Goal: Task Accomplishment & Management: Complete application form

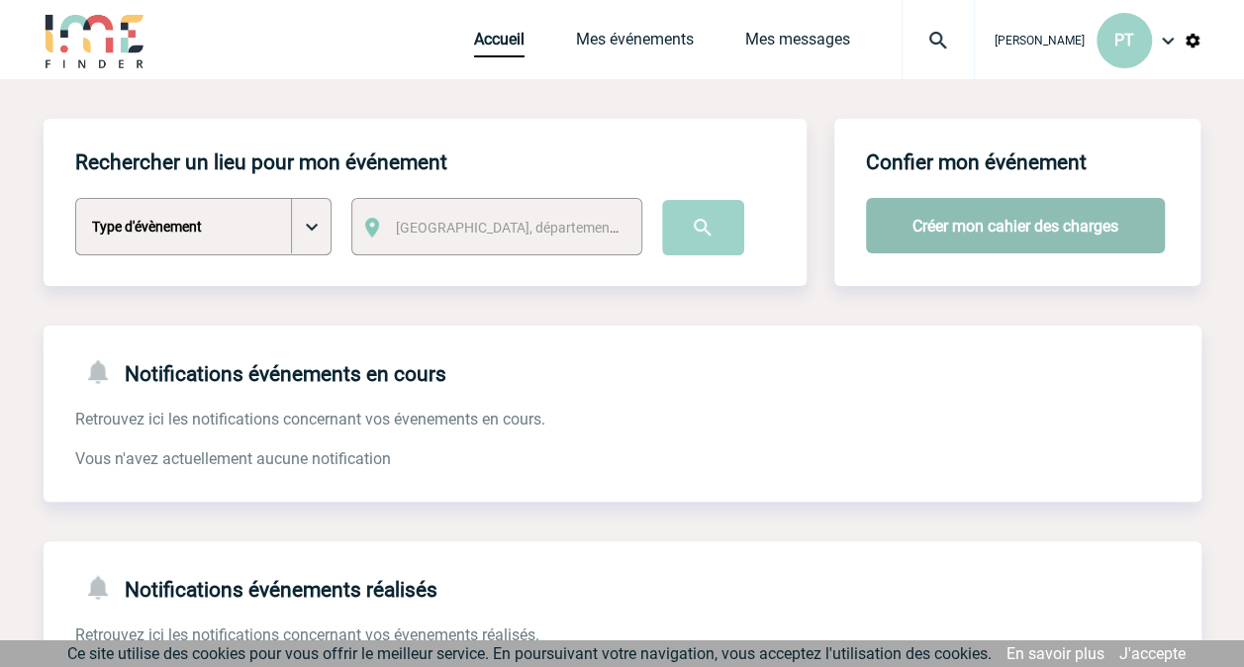
click at [951, 240] on button "Créer mon cahier des charges" at bounding box center [1015, 225] width 299 height 55
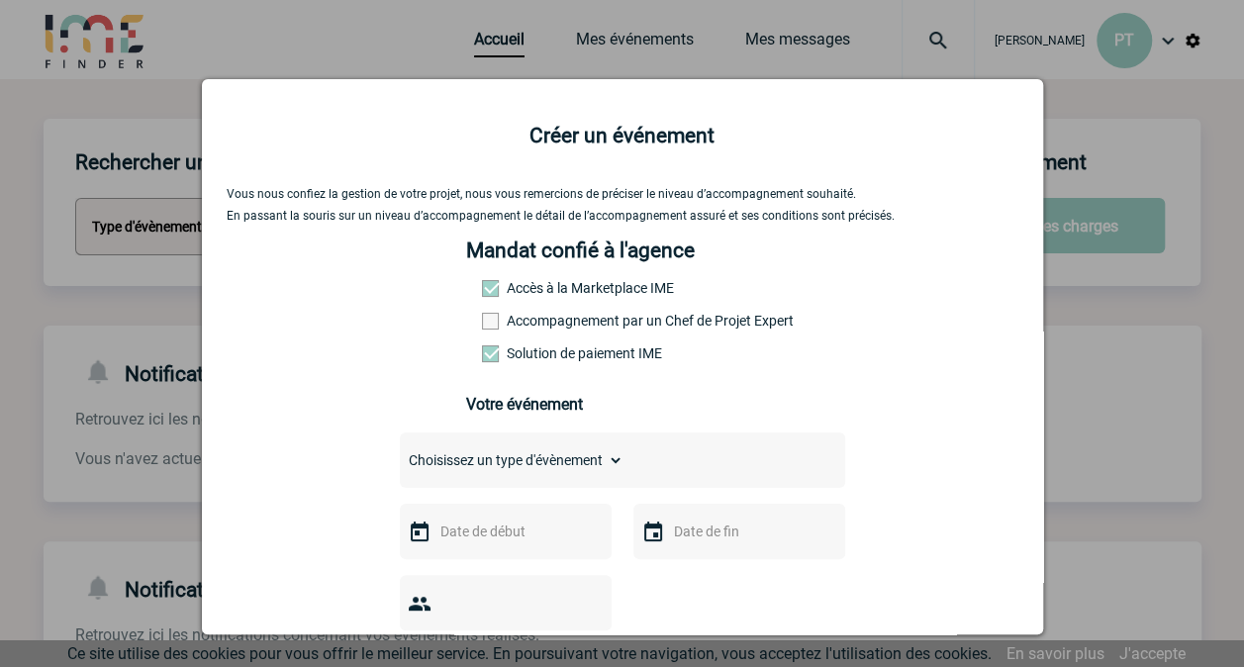
click at [487, 290] on span at bounding box center [490, 288] width 17 height 17
click at [482, 297] on span at bounding box center [490, 288] width 17 height 17
click at [482, 292] on span at bounding box center [490, 288] width 17 height 17
click at [483, 317] on div "Mandat confié à l'agence Accès à la Marketplace IME Accompagnement par un Chef …" at bounding box center [622, 336] width 312 height 194
click at [483, 323] on span at bounding box center [490, 321] width 17 height 17
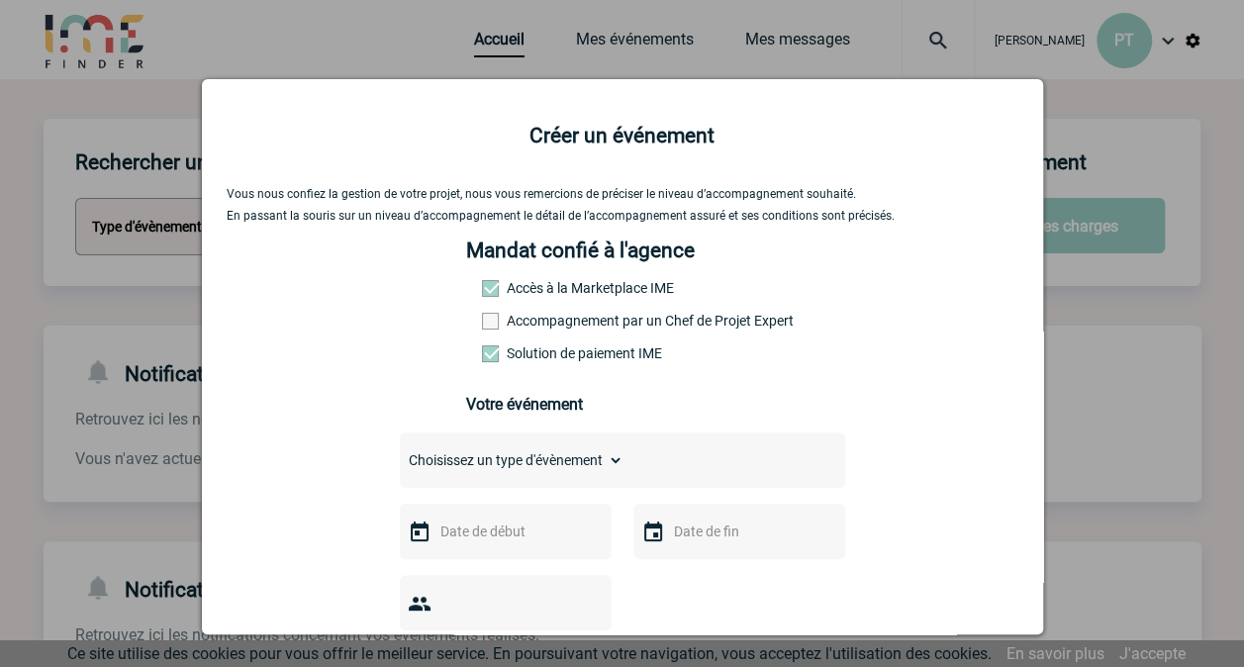
click at [0, 0] on input "Accompagnement par un Chef de Projet Expert" at bounding box center [0, 0] width 0 height 0
click at [483, 328] on span at bounding box center [490, 321] width 17 height 17
click at [0, 0] on input "Accompagnement par un Chef de Projet Expert" at bounding box center [0, 0] width 0 height 0
click at [482, 283] on span at bounding box center [490, 288] width 17 height 17
click at [482, 357] on span at bounding box center [490, 353] width 17 height 17
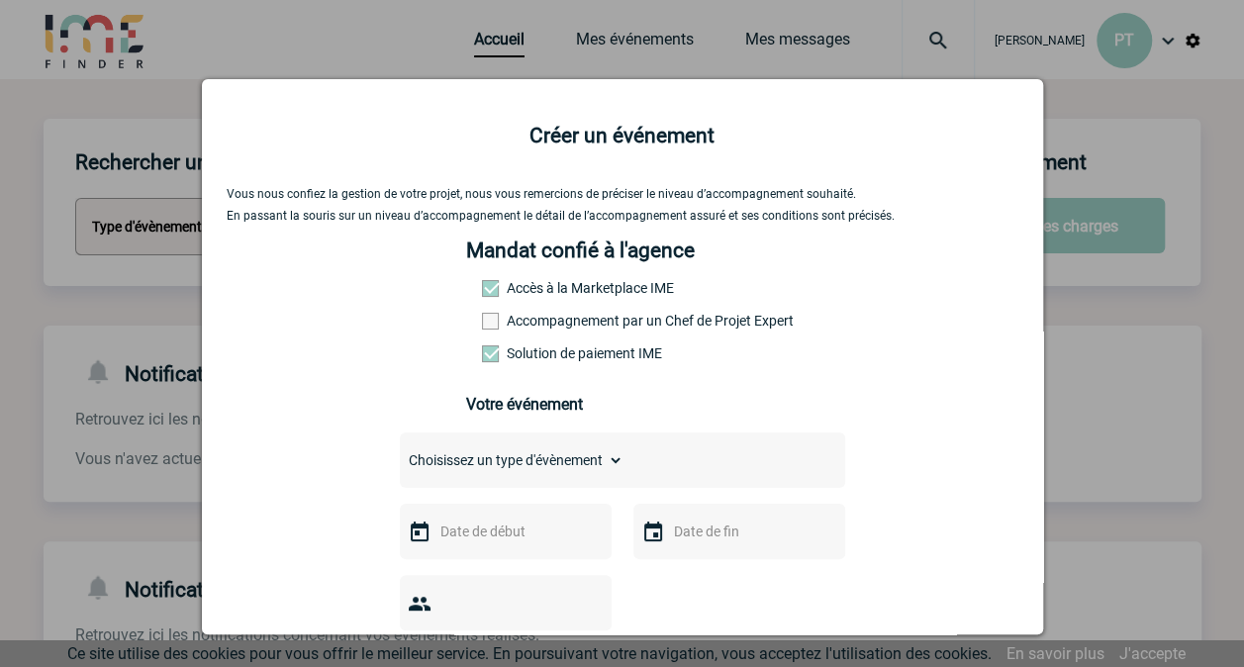
click at [0, 0] on input "Solution de paiement IME" at bounding box center [0, 0] width 0 height 0
click at [484, 361] on span at bounding box center [490, 353] width 17 height 17
click at [0, 0] on input "Solution de paiement IME" at bounding box center [0, 0] width 0 height 0
click at [487, 297] on span at bounding box center [490, 288] width 17 height 17
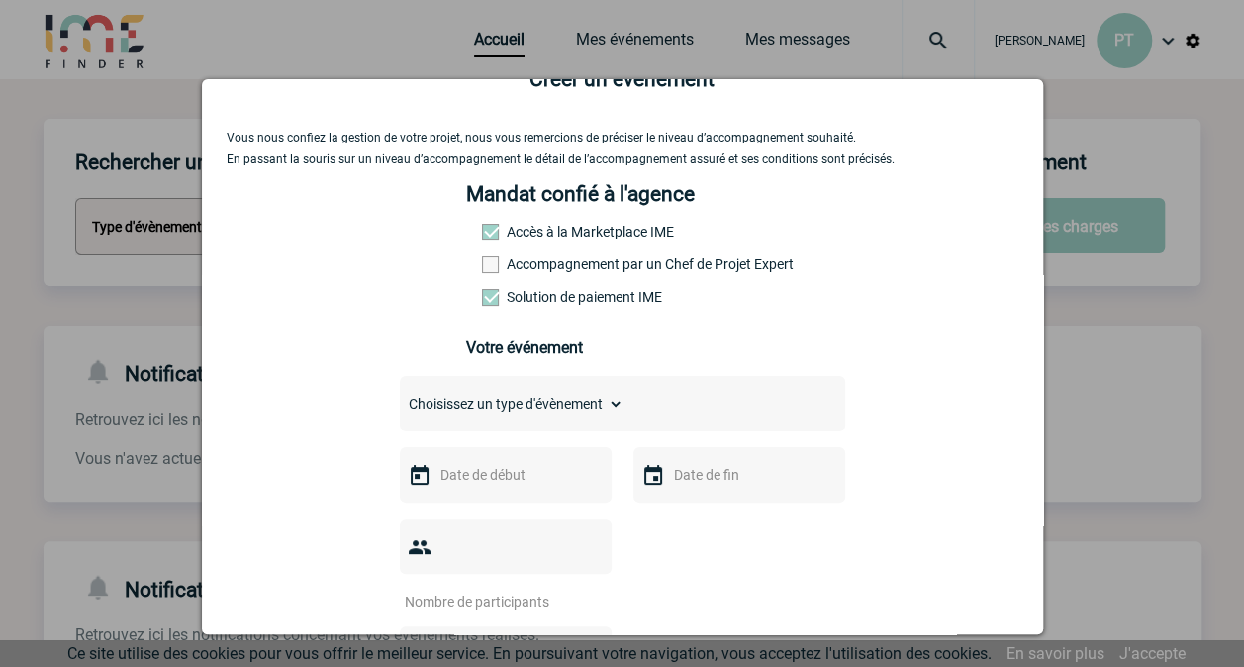
scroll to position [99, 0]
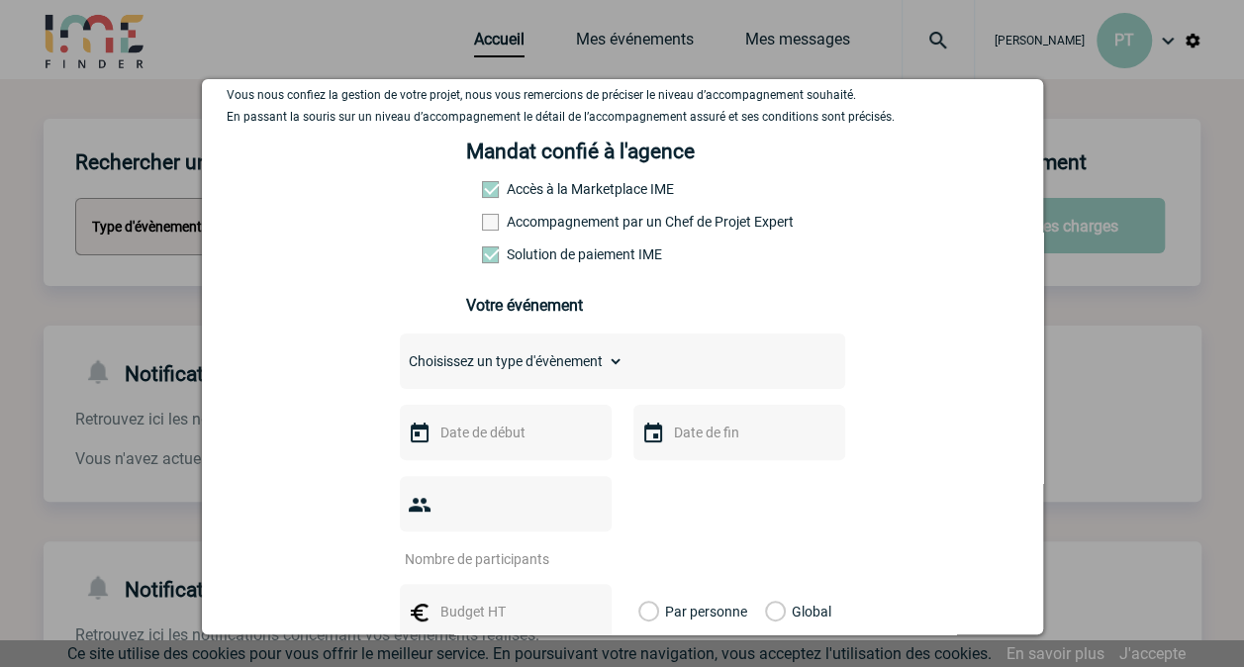
click at [578, 352] on div "Choisissez un type d'évènement Séminaire avec nuitée Séminaire sans nuitée Repa…" at bounding box center [622, 361] width 445 height 55
click at [628, 373] on div "Choisissez un type d'évènement Séminaire avec nuitée Séminaire sans nuitée Repa…" at bounding box center [622, 361] width 445 height 55
click at [600, 373] on select "Choisissez un type d'évènement Séminaire avec nuitée Séminaire sans nuitée Repa…" at bounding box center [512, 361] width 224 height 28
select select "3"
click at [400, 354] on select "Choisissez un type d'évènement Séminaire avec nuitée Séminaire sans nuitée Repa…" at bounding box center [512, 361] width 224 height 28
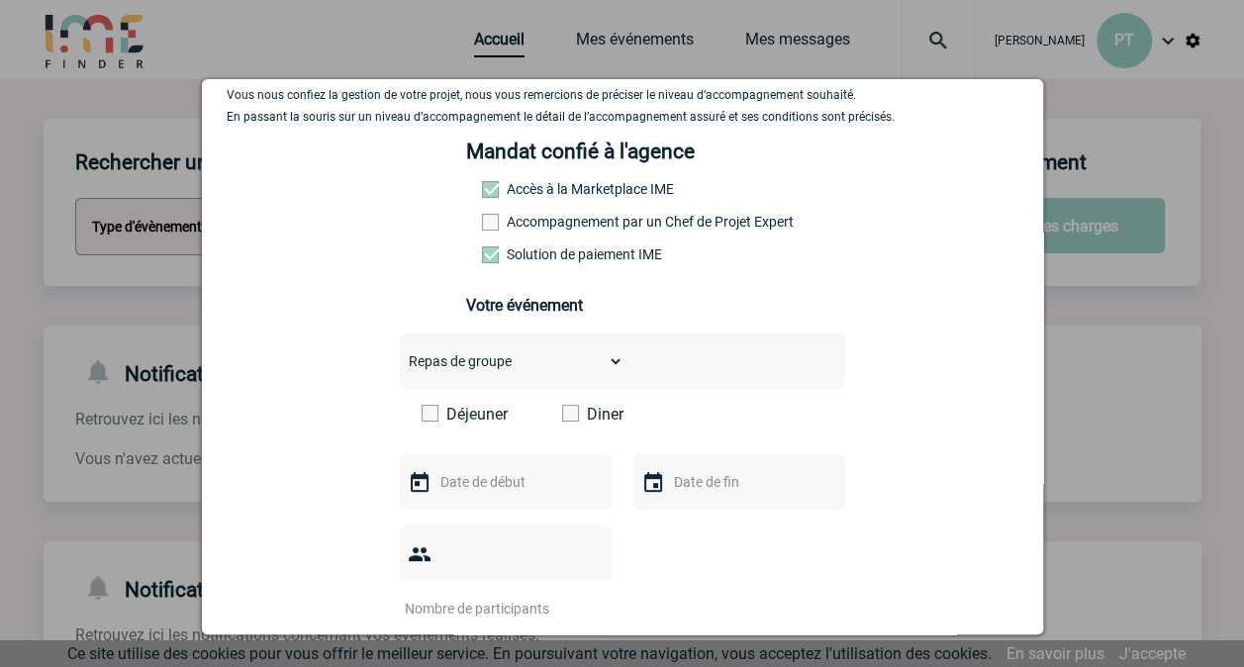
click at [591, 424] on label "Diner" at bounding box center [619, 414] width 114 height 19
click at [0, 0] on input "Diner" at bounding box center [0, 0] width 0 height 0
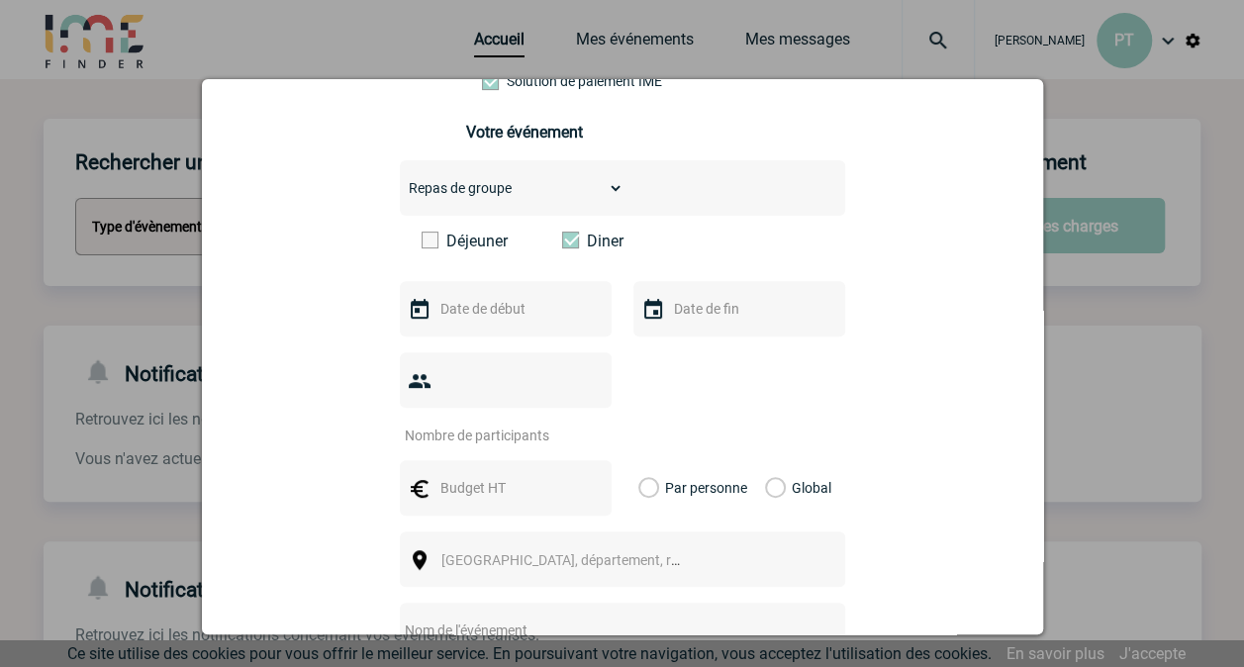
scroll to position [297, 0]
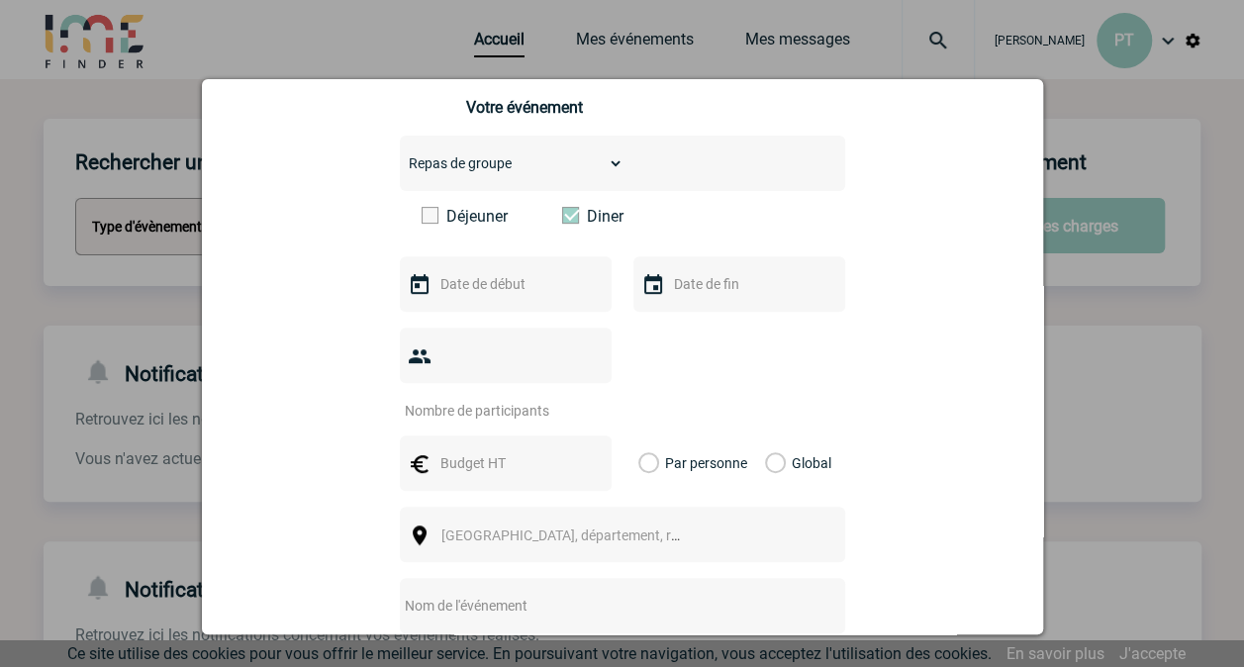
click at [505, 293] on input "text" at bounding box center [504, 284] width 137 height 26
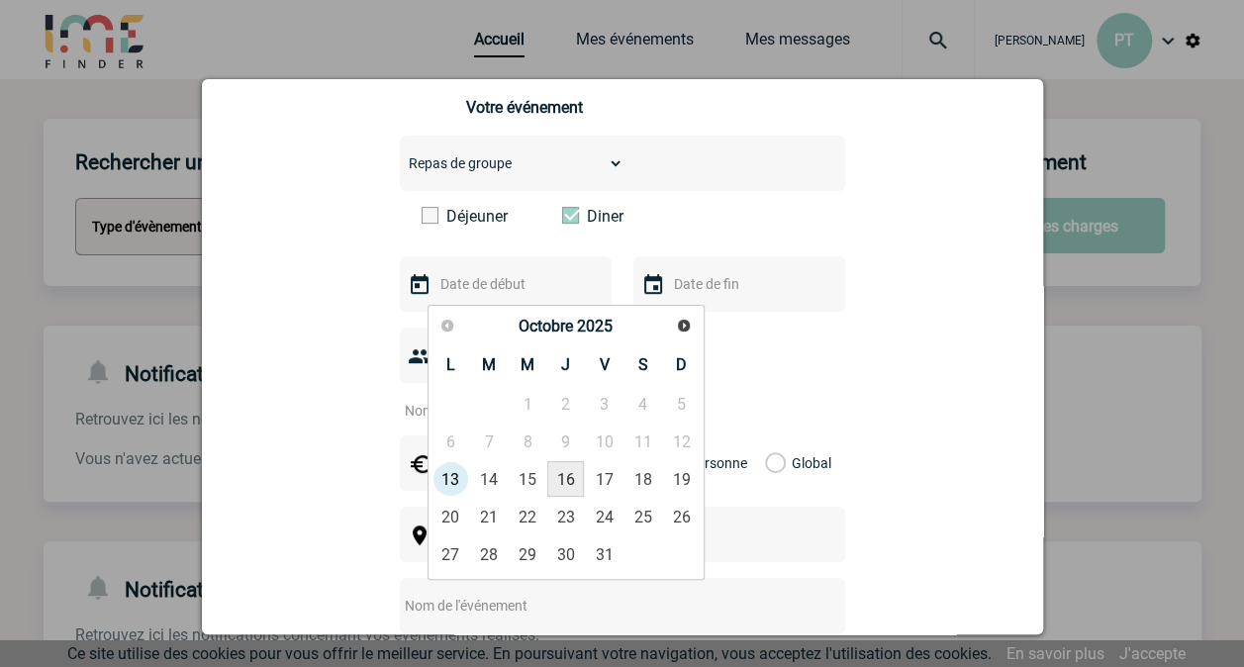
click at [567, 475] on link "16" at bounding box center [565, 479] width 37 height 36
type input "16-10-2025"
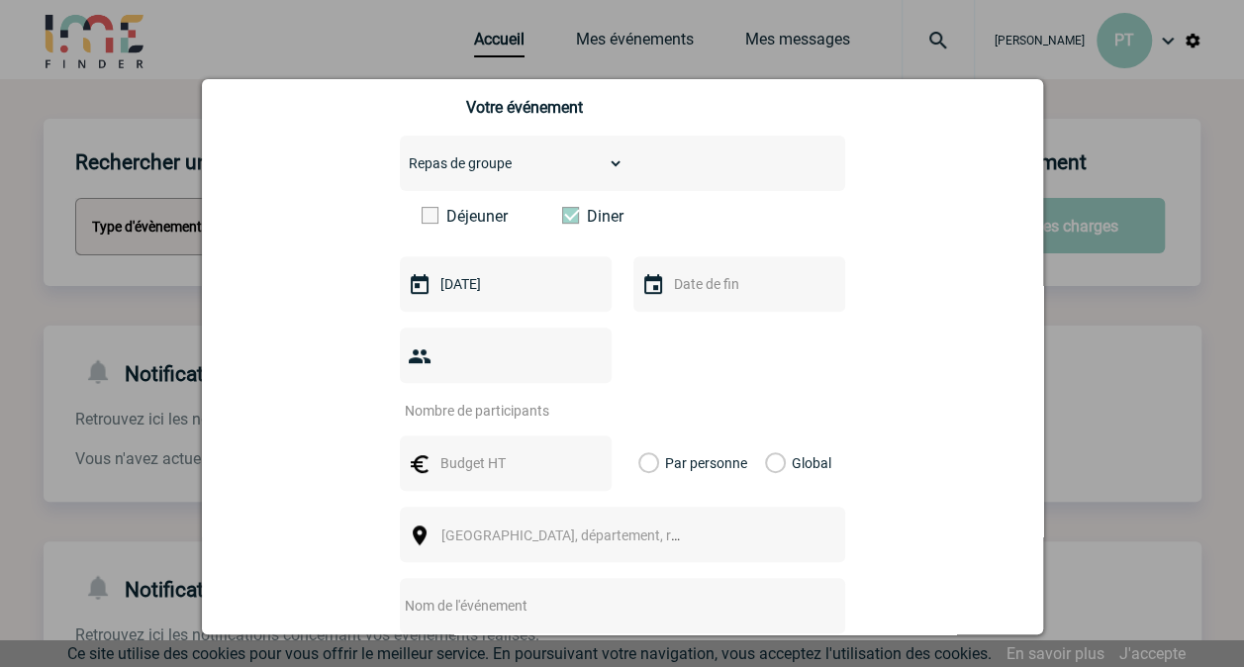
click at [710, 297] on input "text" at bounding box center [737, 284] width 137 height 26
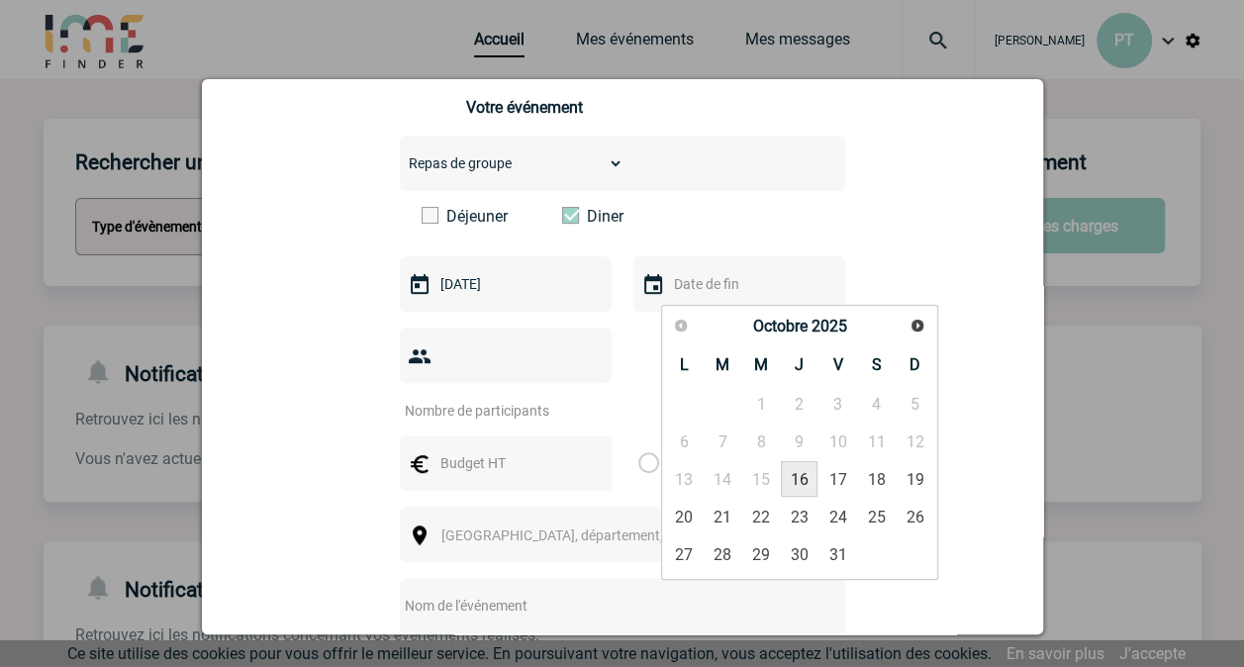
click at [796, 477] on link "16" at bounding box center [799, 479] width 37 height 36
type input "16-10-2025"
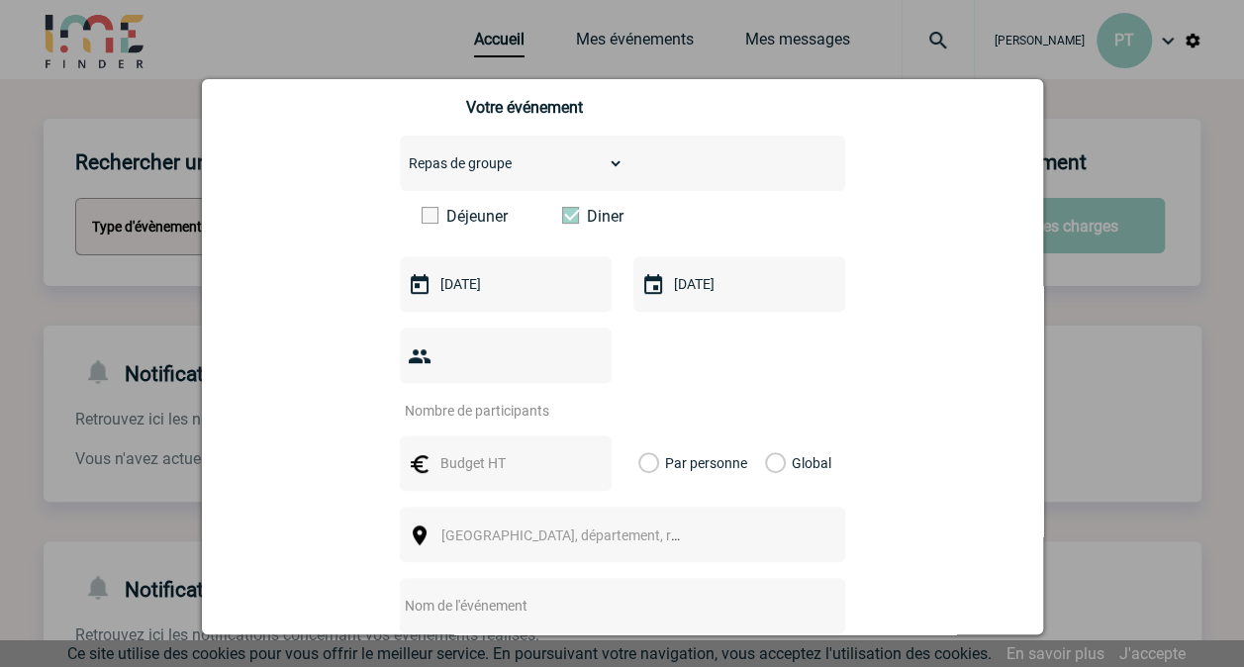
click at [552, 398] on input "number" at bounding box center [493, 411] width 186 height 26
type input "16"
click at [534, 450] on input "text" at bounding box center [504, 463] width 137 height 26
type input "727,27"
click at [775, 436] on label "Global" at bounding box center [771, 463] width 13 height 55
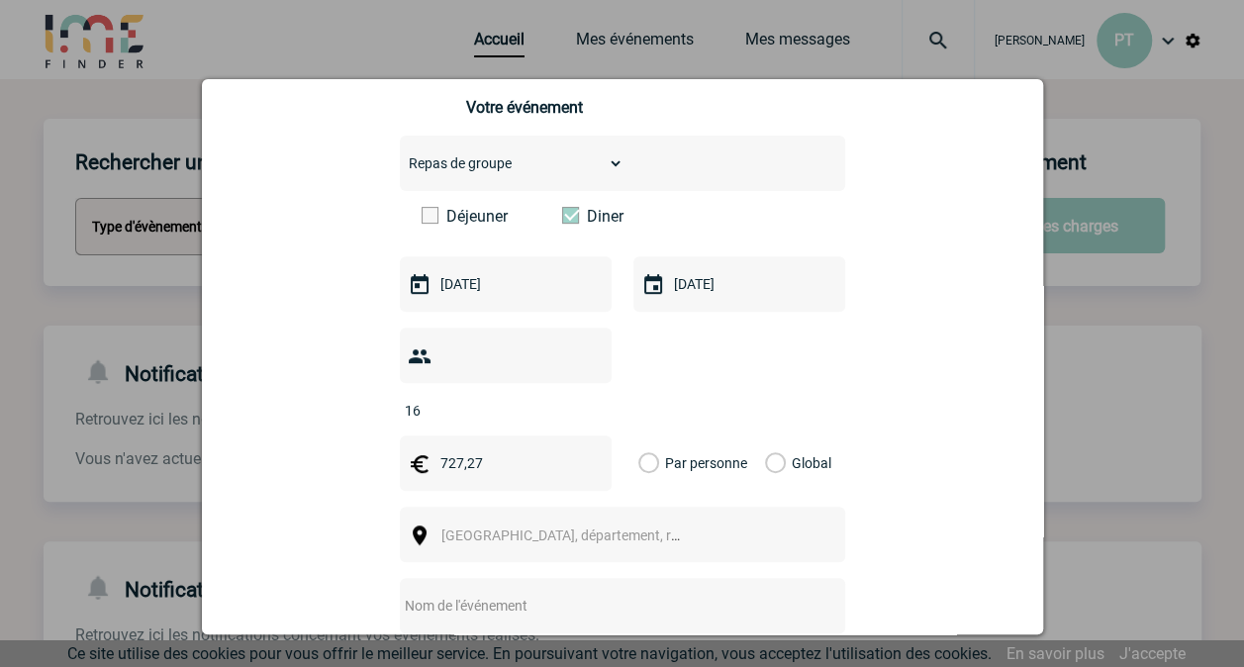
click at [0, 0] on input "Global" at bounding box center [0, 0] width 0 height 0
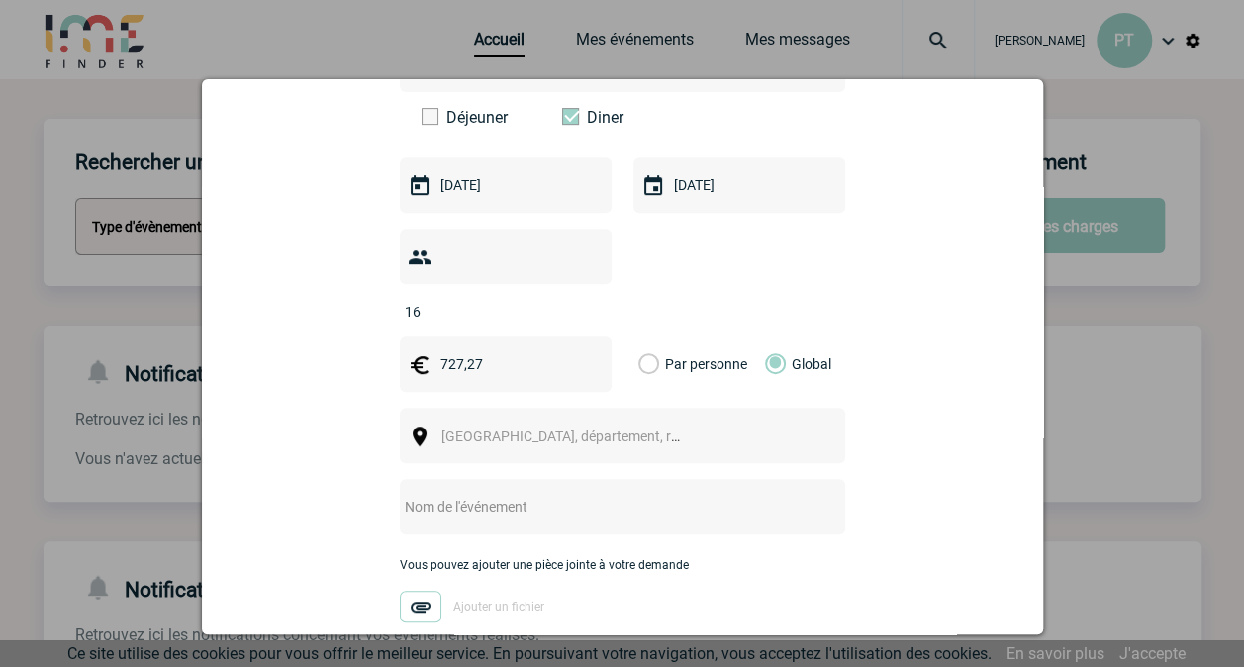
click at [525, 429] on span "Ville, département, région..." at bounding box center [578, 437] width 275 height 16
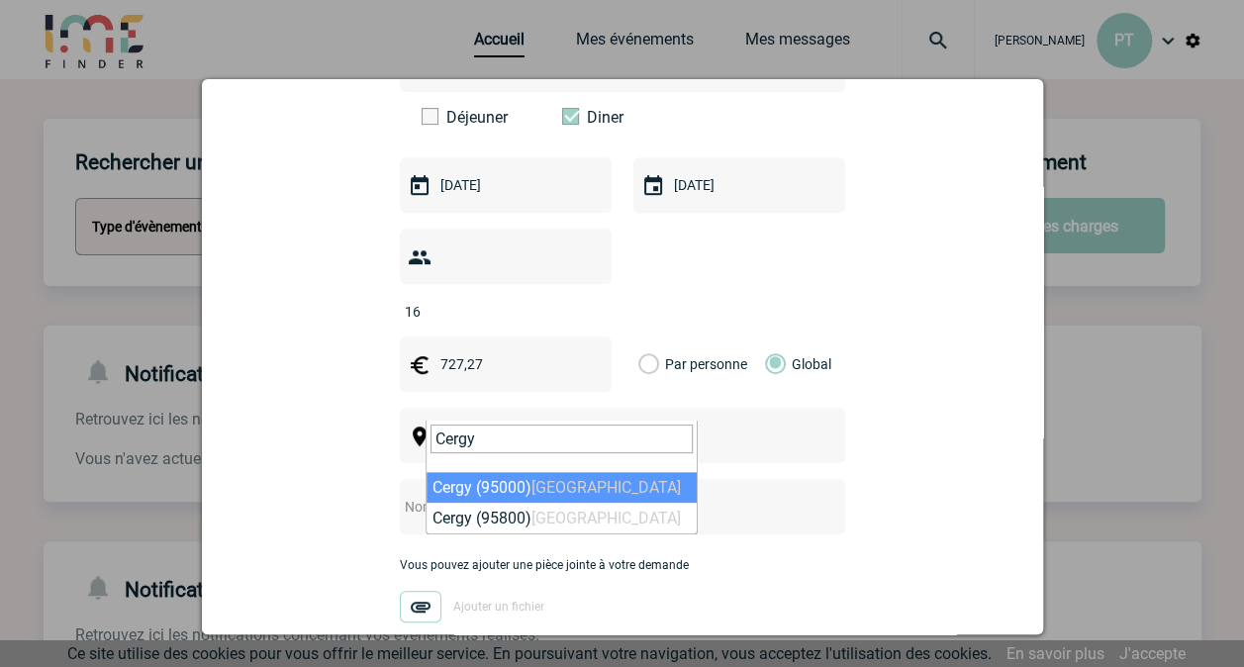
type input "Cergy"
select select "1167"
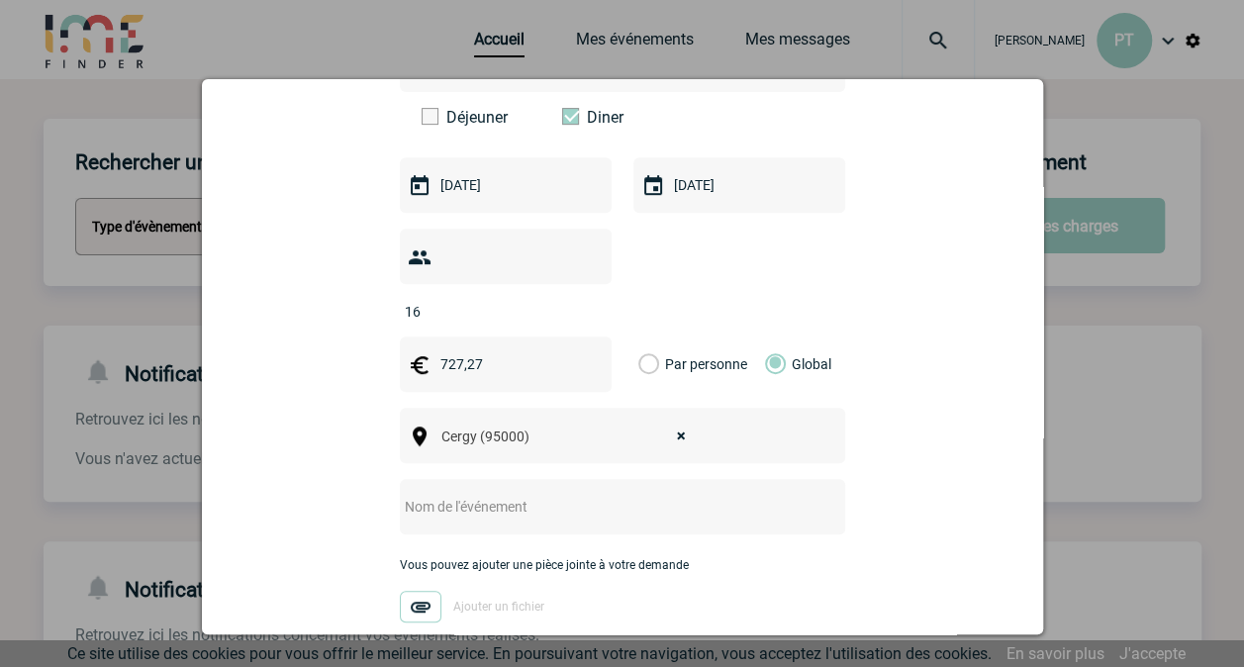
scroll to position [495, 0]
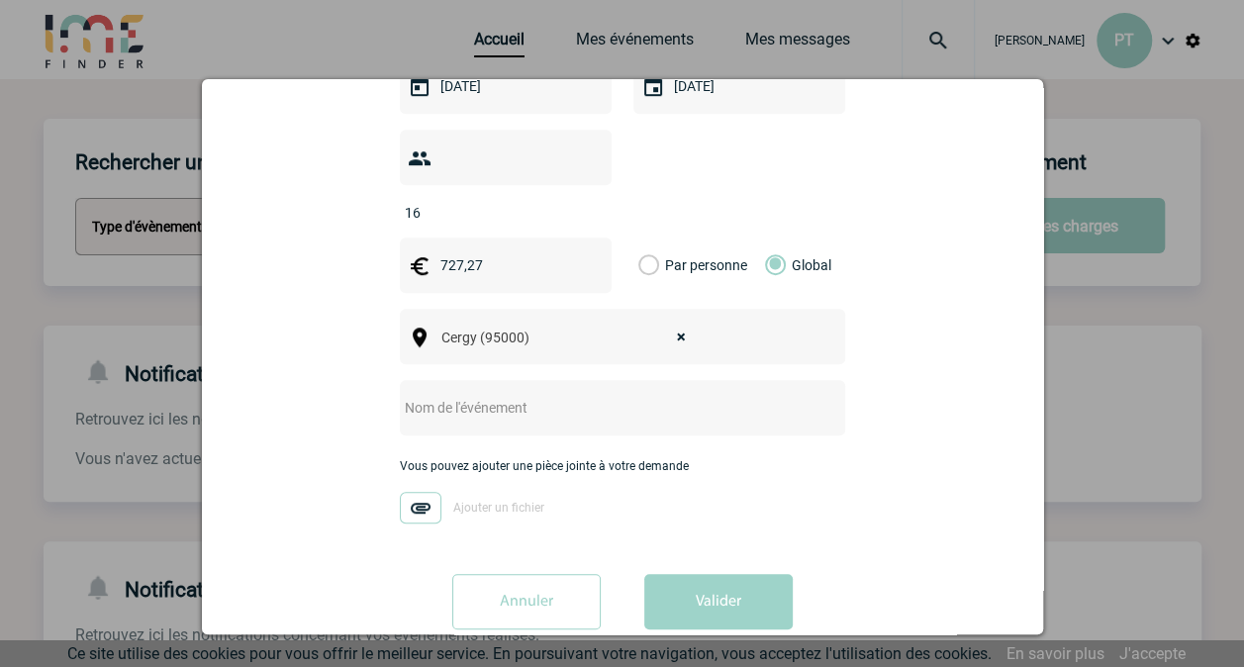
click at [612, 395] on input "text" at bounding box center [596, 408] width 393 height 26
click at [631, 395] on input "Centralisation - La Taverne des Rois [DATE]" at bounding box center [596, 408] width 393 height 26
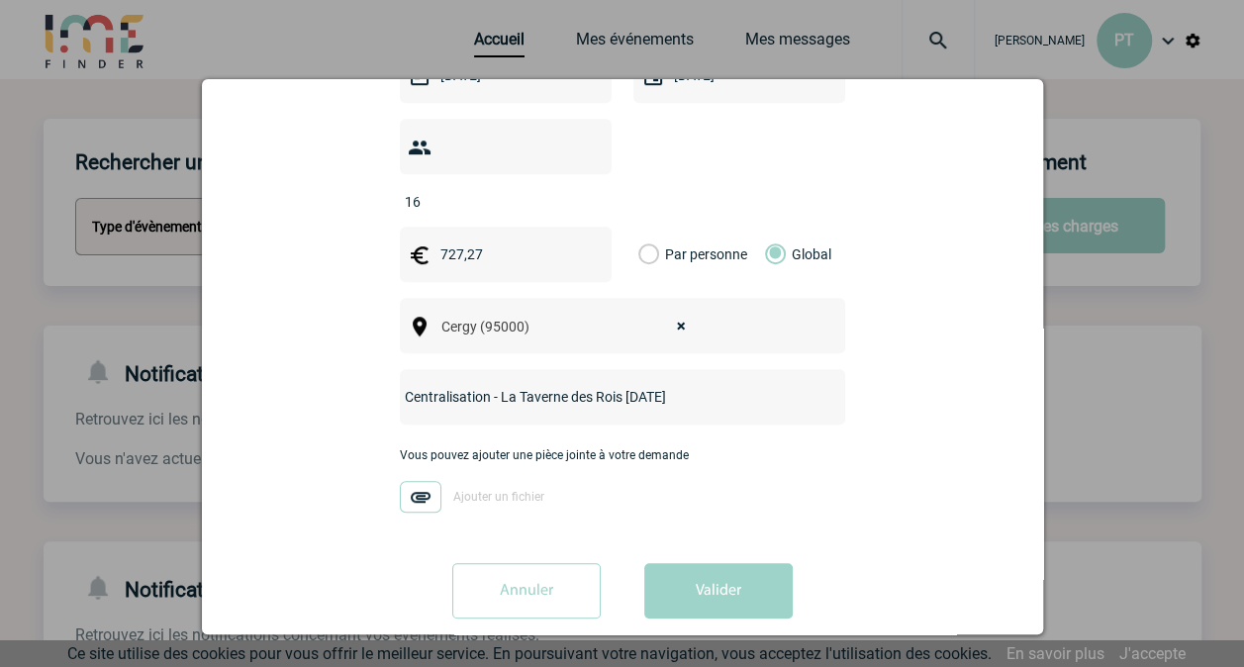
type input "Centralisation - La Taverne des Rois [DATE]"
click at [424, 481] on img at bounding box center [421, 497] width 42 height 32
click at [0, 0] on input "Ajouter un fichier" at bounding box center [0, 0] width 0 height 0
click at [740, 563] on button "Valider" at bounding box center [718, 590] width 148 height 55
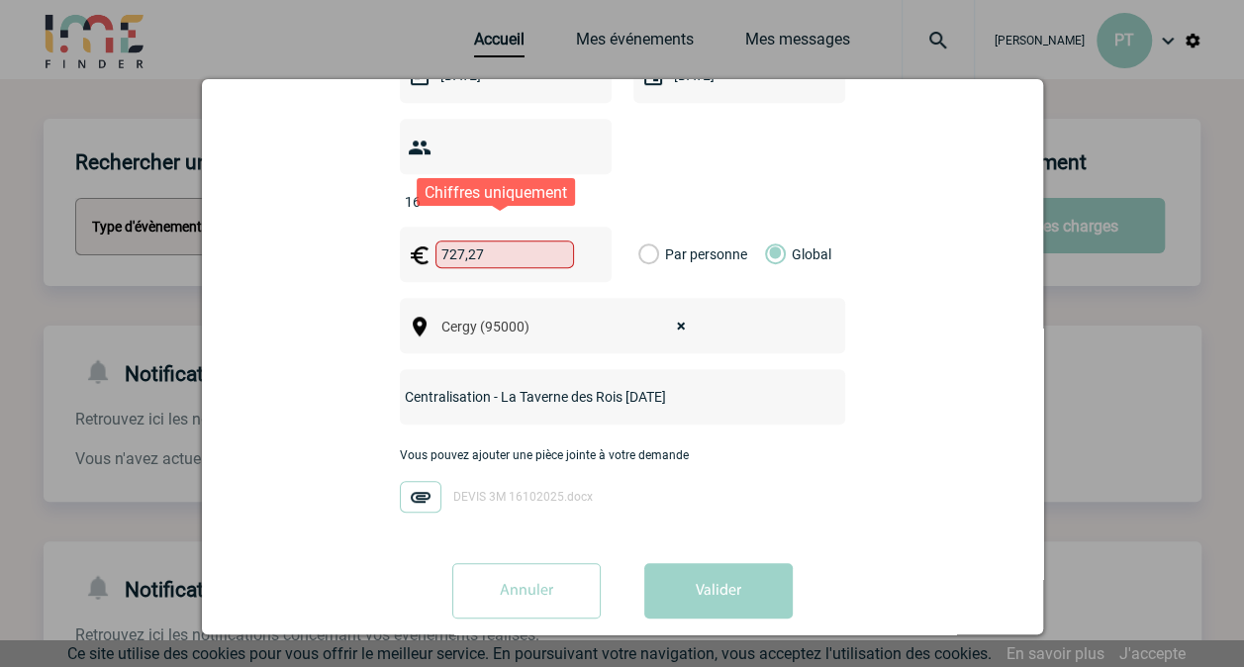
click at [458, 241] on input "727,27" at bounding box center [505, 255] width 139 height 28
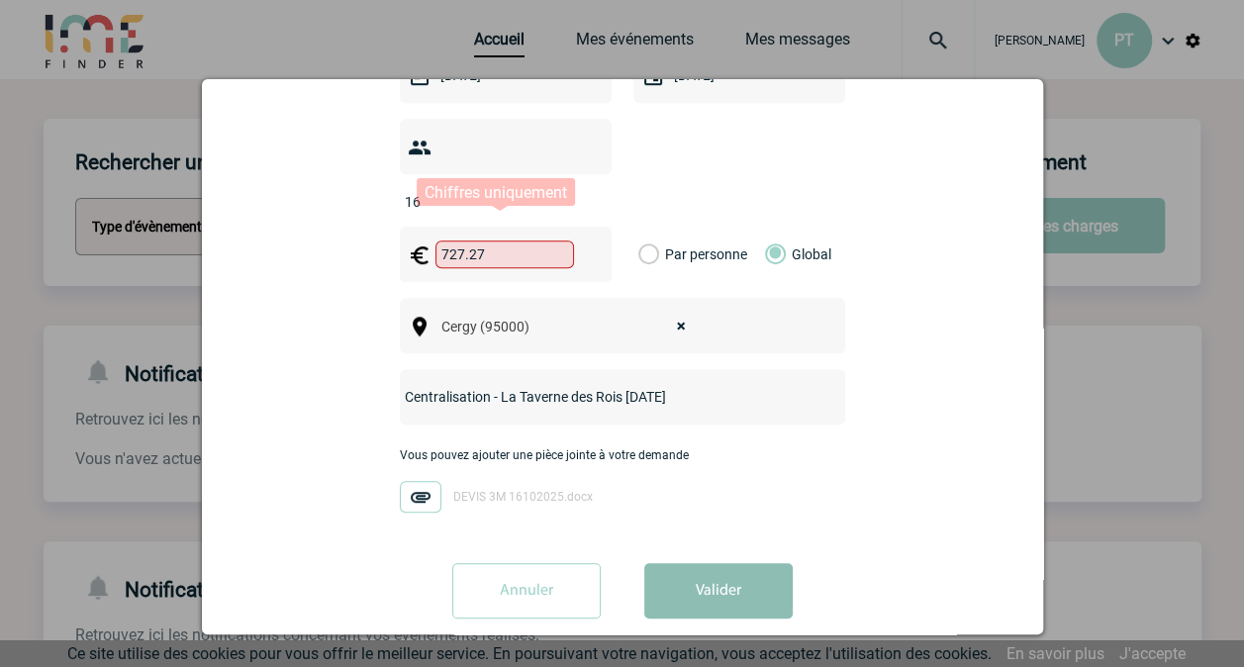
type input "727.27"
click at [733, 563] on button "Valider" at bounding box center [718, 590] width 148 height 55
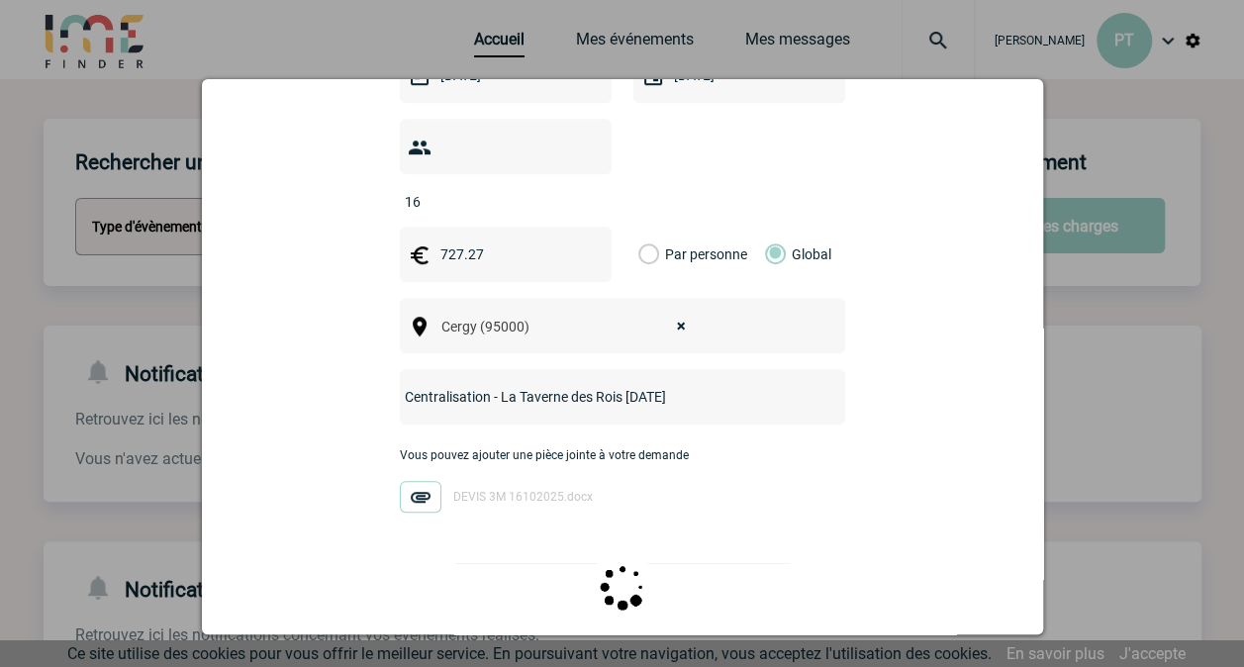
scroll to position [0, 0]
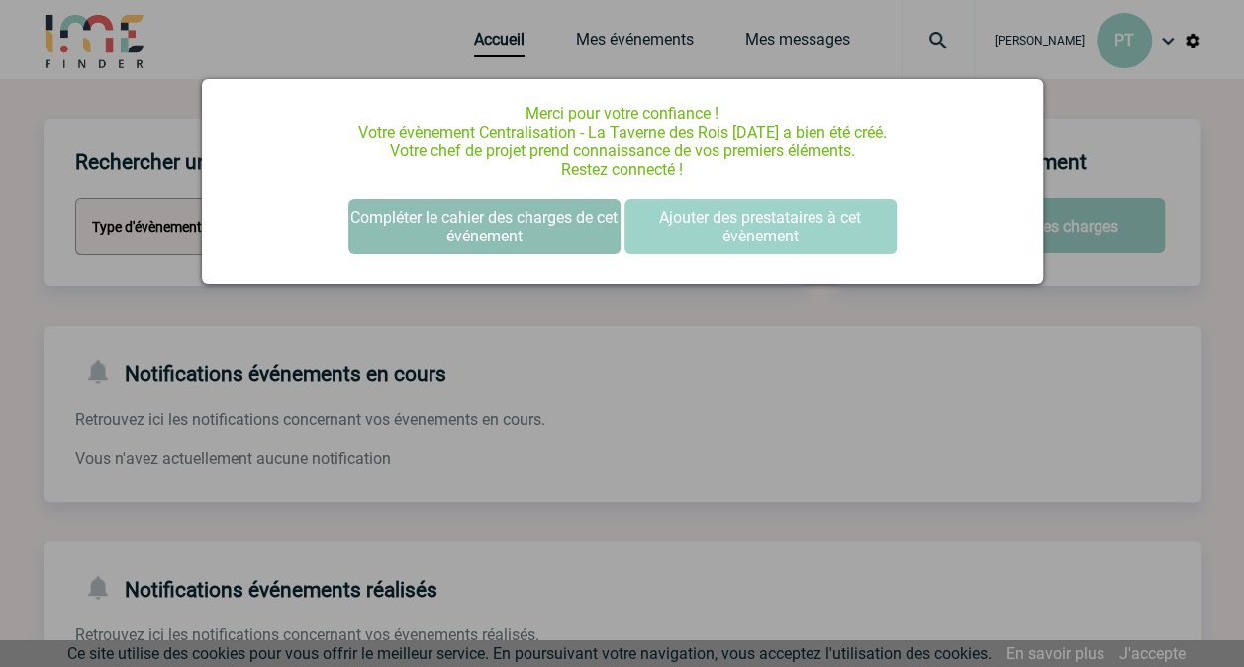
click at [522, 232] on button "Compléter le cahier des charges de cet événement" at bounding box center [484, 226] width 272 height 55
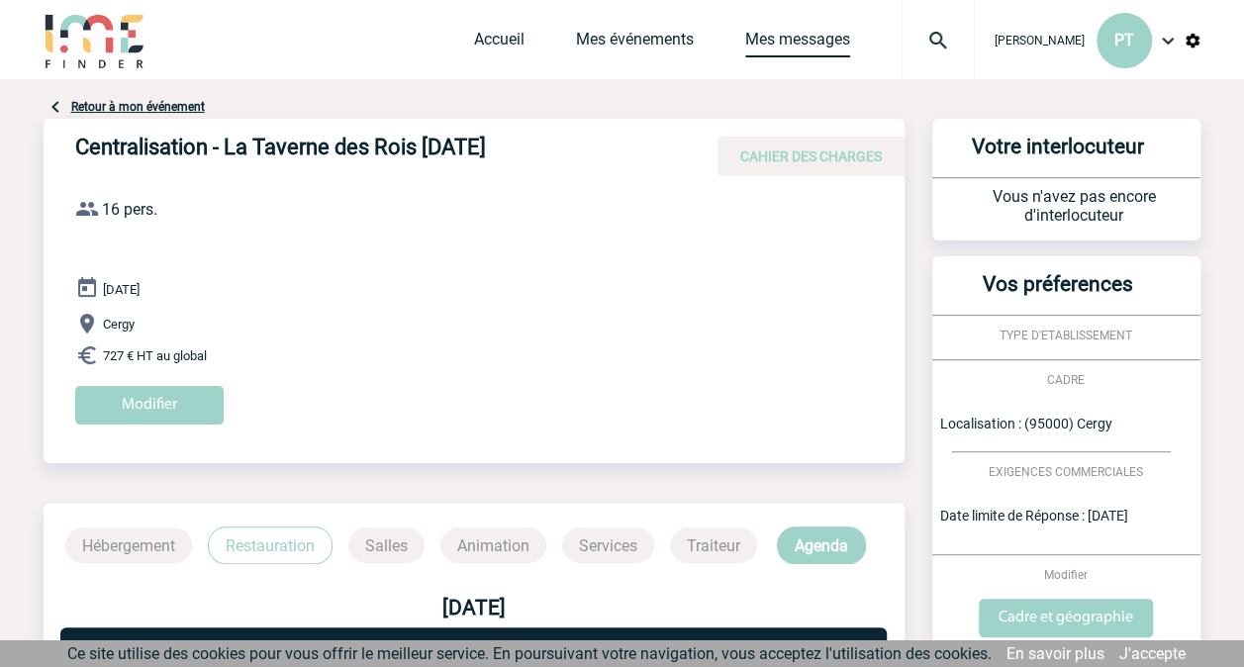
click at [798, 53] on link "Mes messages" at bounding box center [797, 44] width 105 height 28
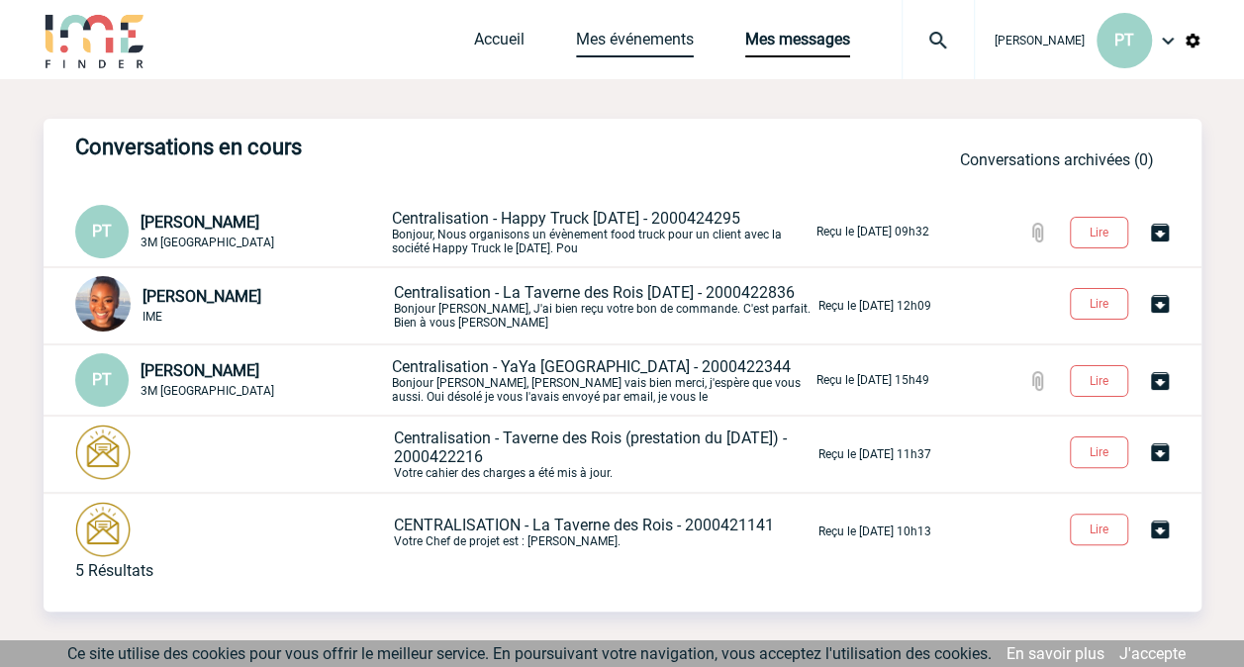
click at [641, 40] on link "Mes événements" at bounding box center [635, 44] width 118 height 28
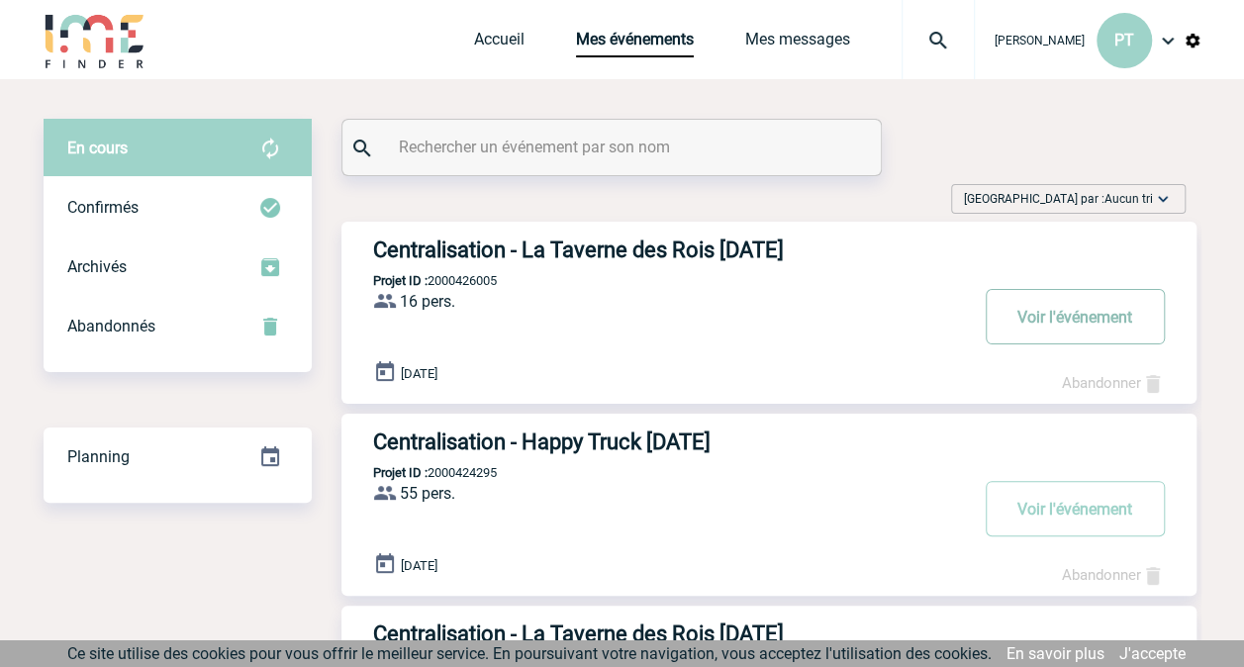
click at [1063, 311] on button "Voir l'événement" at bounding box center [1075, 316] width 179 height 55
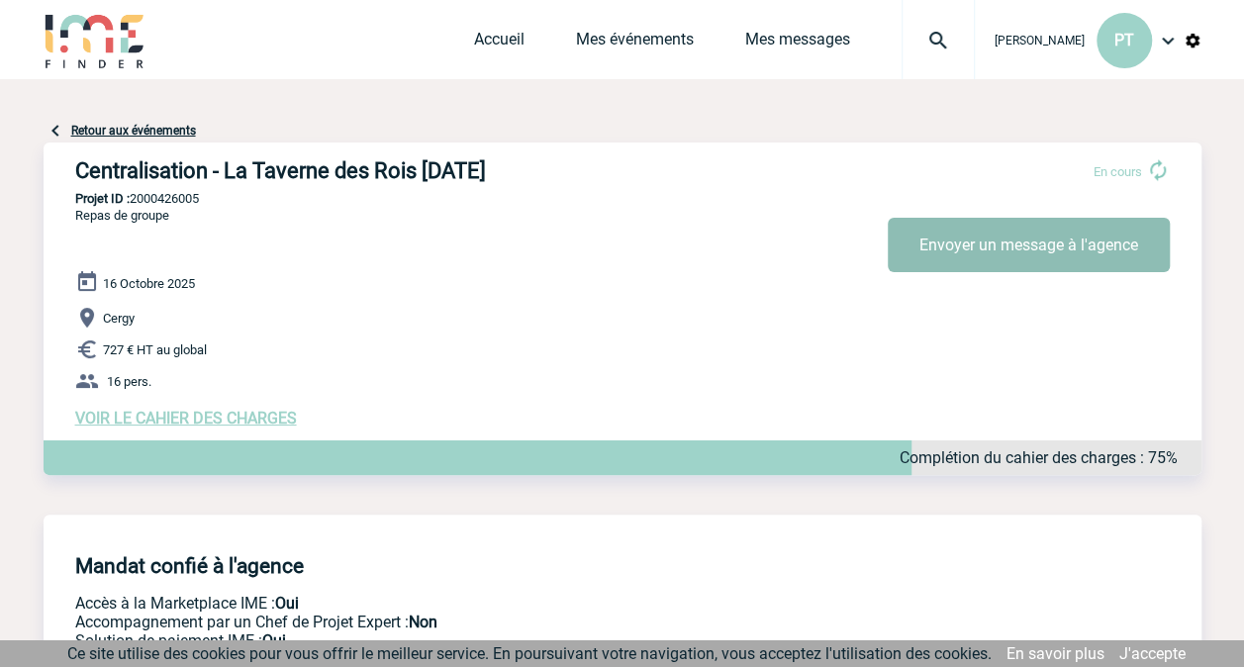
click at [966, 256] on button "Envoyer un message à l'agence" at bounding box center [1029, 245] width 282 height 54
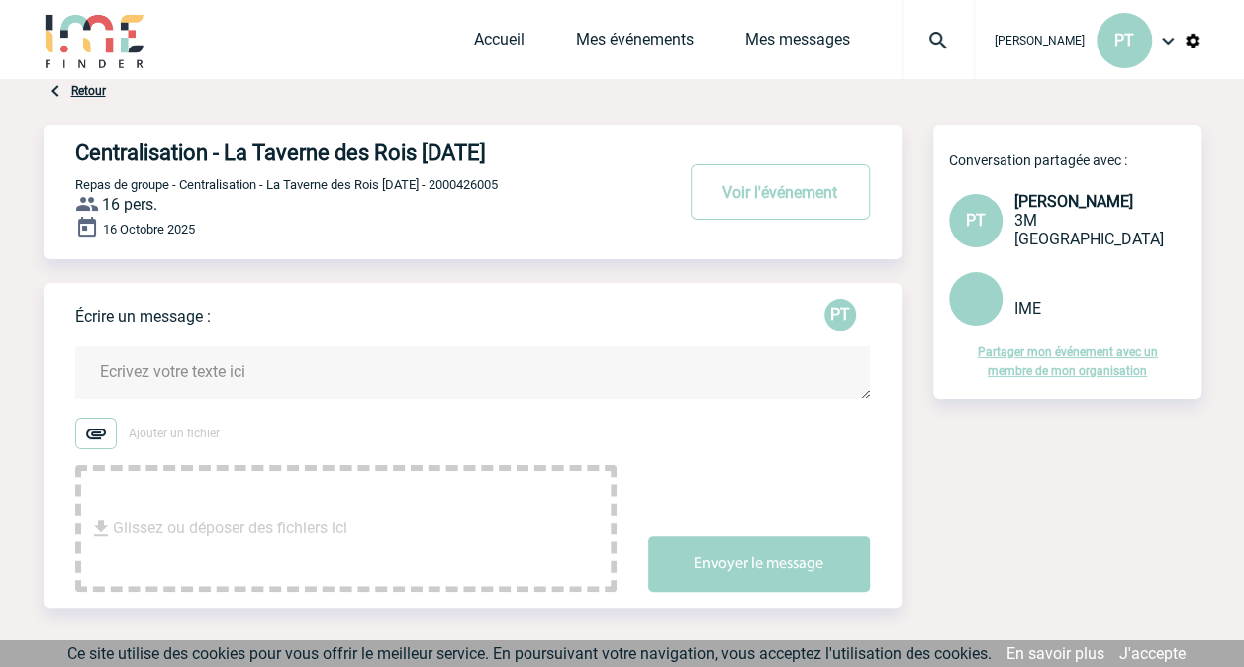
click at [255, 366] on textarea at bounding box center [472, 372] width 795 height 52
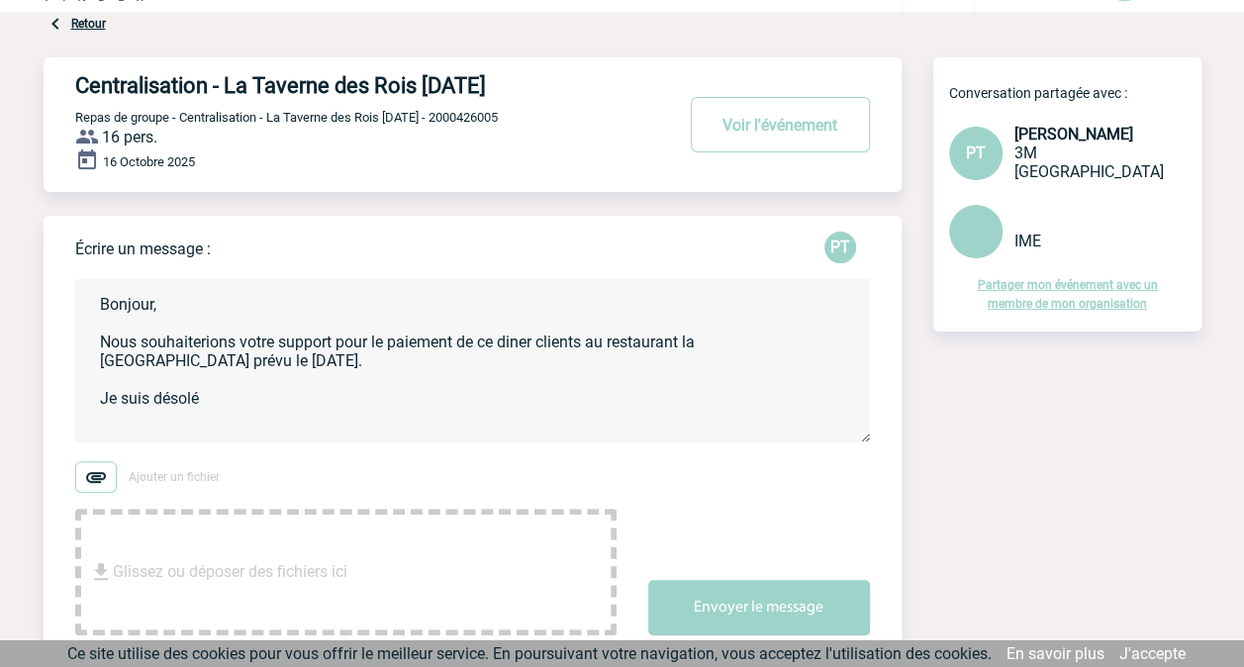
scroll to position [99, 0]
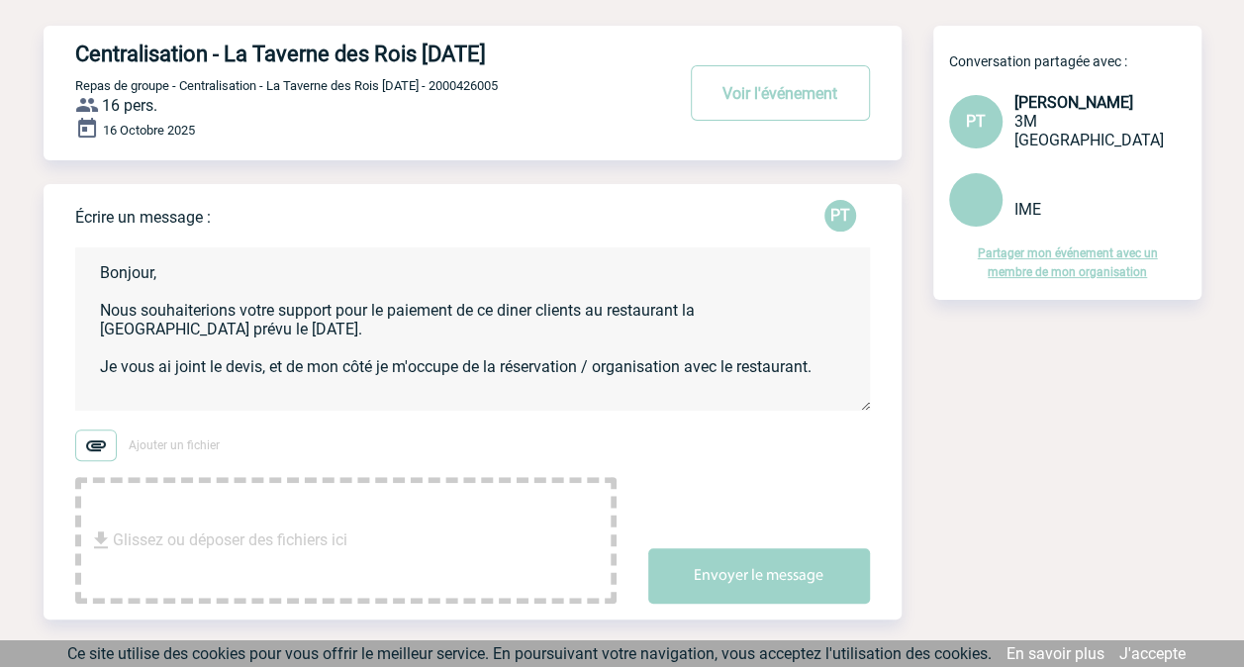
click at [260, 371] on textarea "Bonjour, Nous souhaiterions votre support pour le paiement de ce diner clients …" at bounding box center [472, 328] width 795 height 163
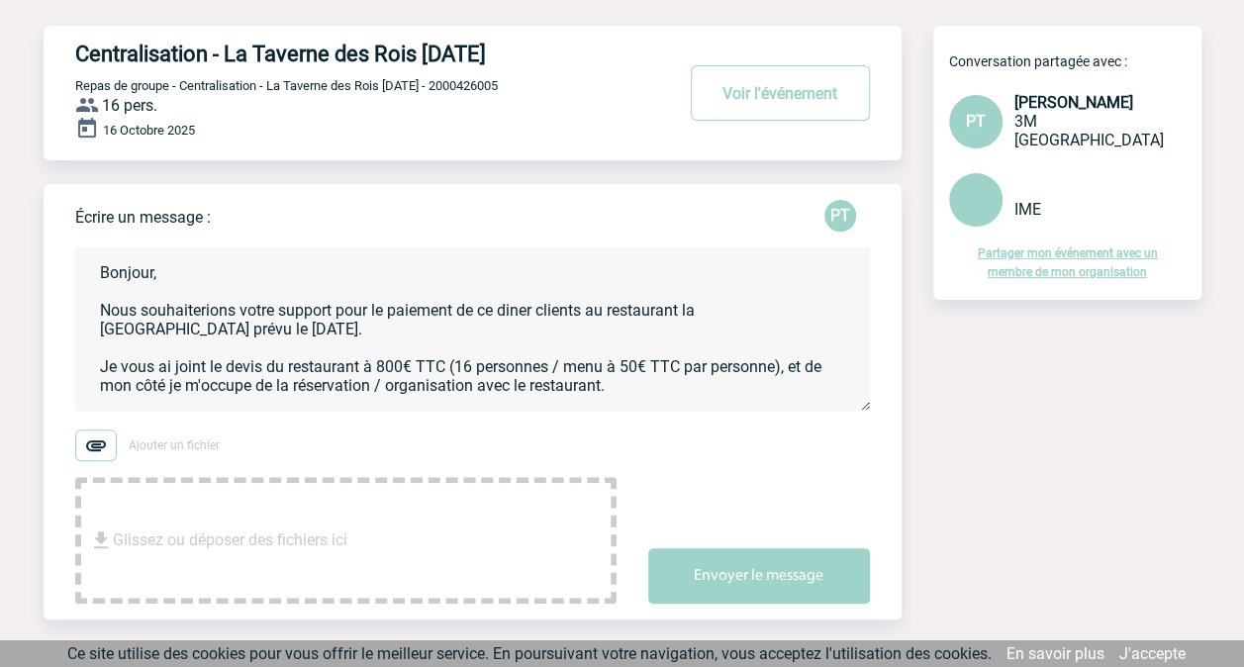
click at [628, 390] on textarea "Bonjour, Nous souhaiterions votre support pour le paiement de ce diner clients …" at bounding box center [472, 328] width 795 height 163
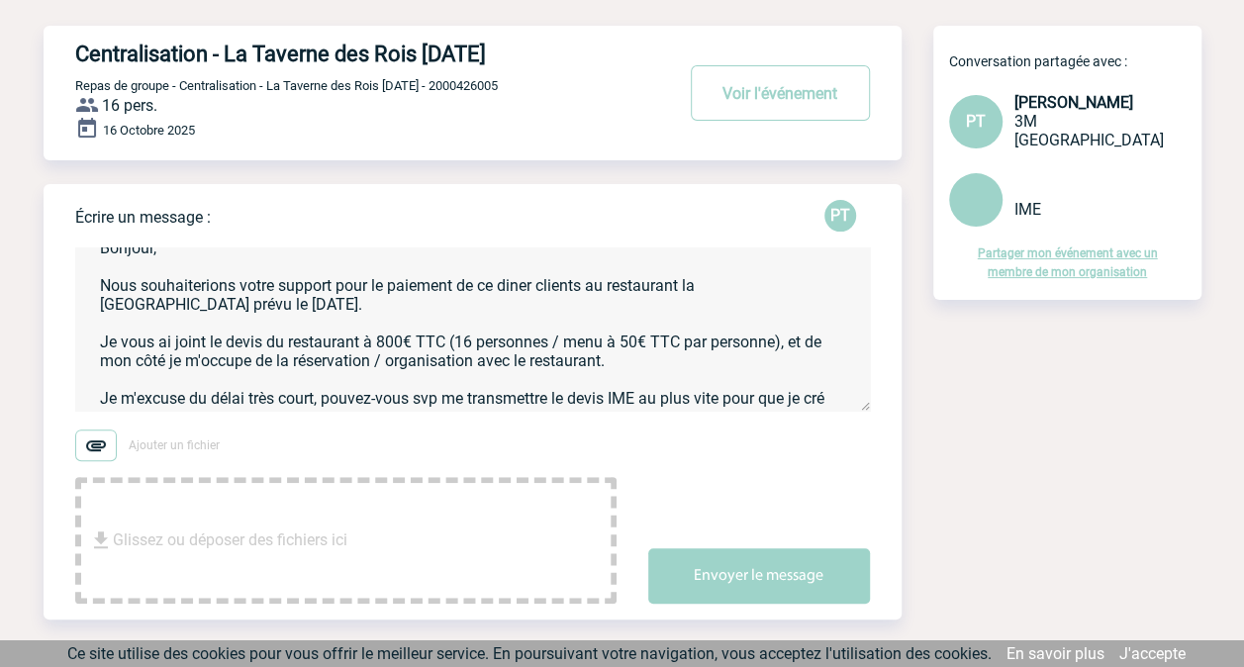
scroll to position [44, 0]
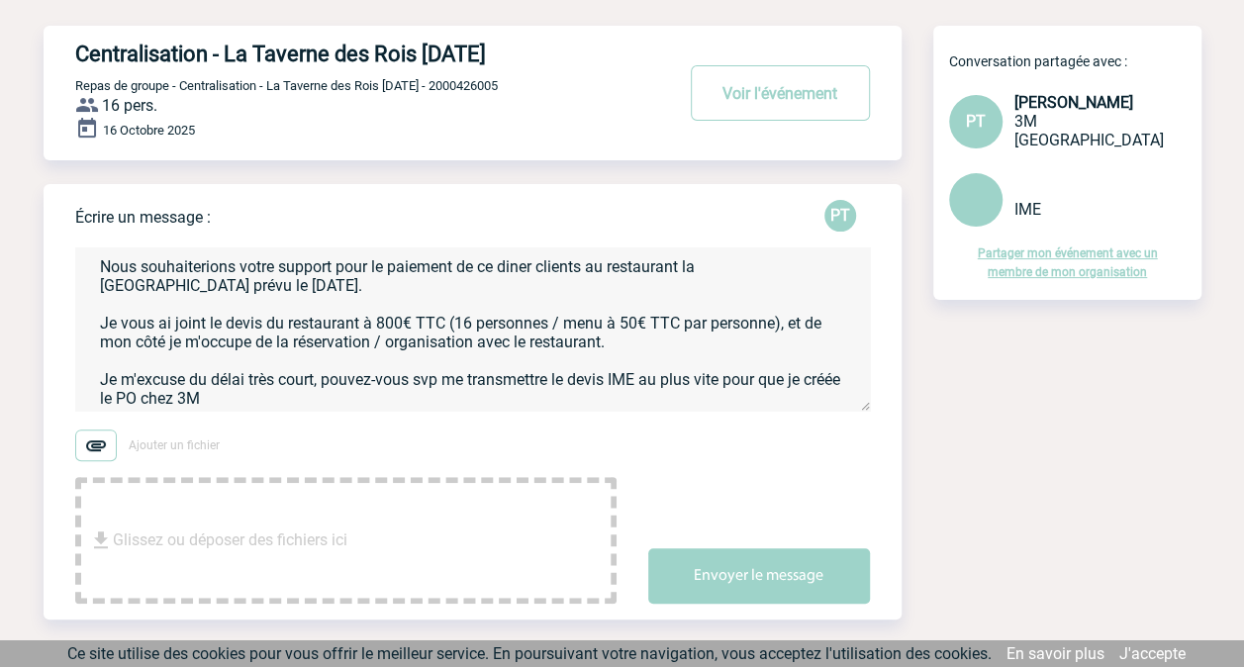
click at [281, 401] on textarea "Bonjour, Nous souhaiterions votre support pour le paiement de ce diner clients …" at bounding box center [472, 328] width 795 height 163
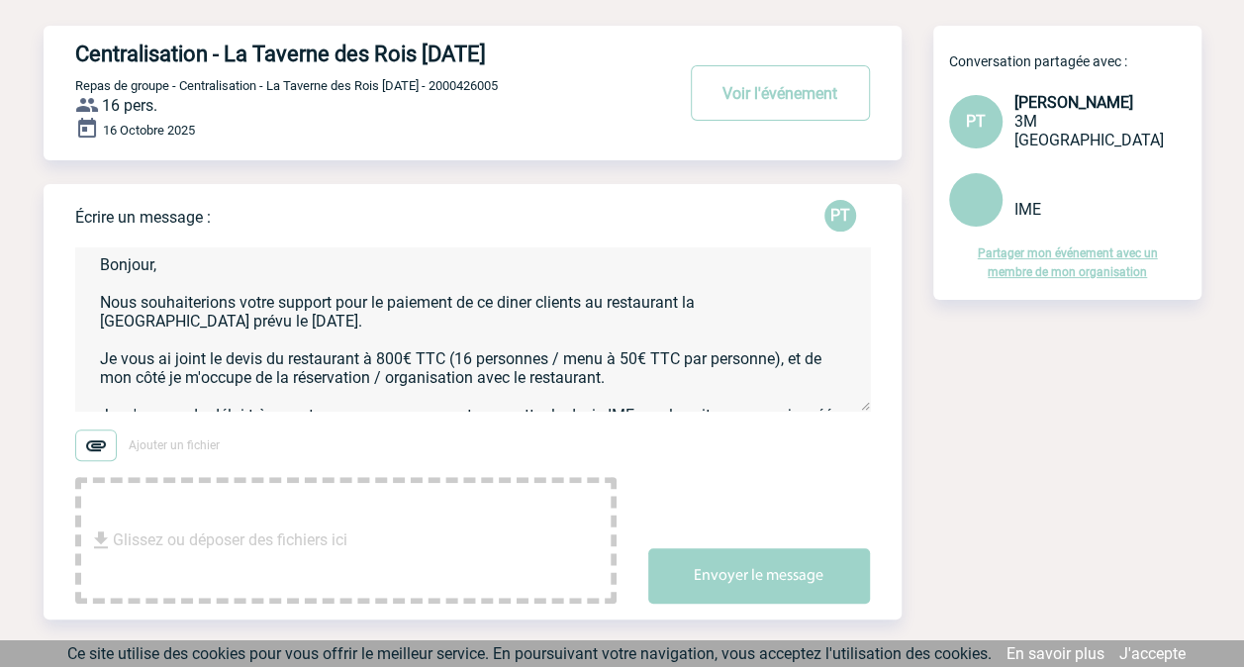
scroll to position [0, 0]
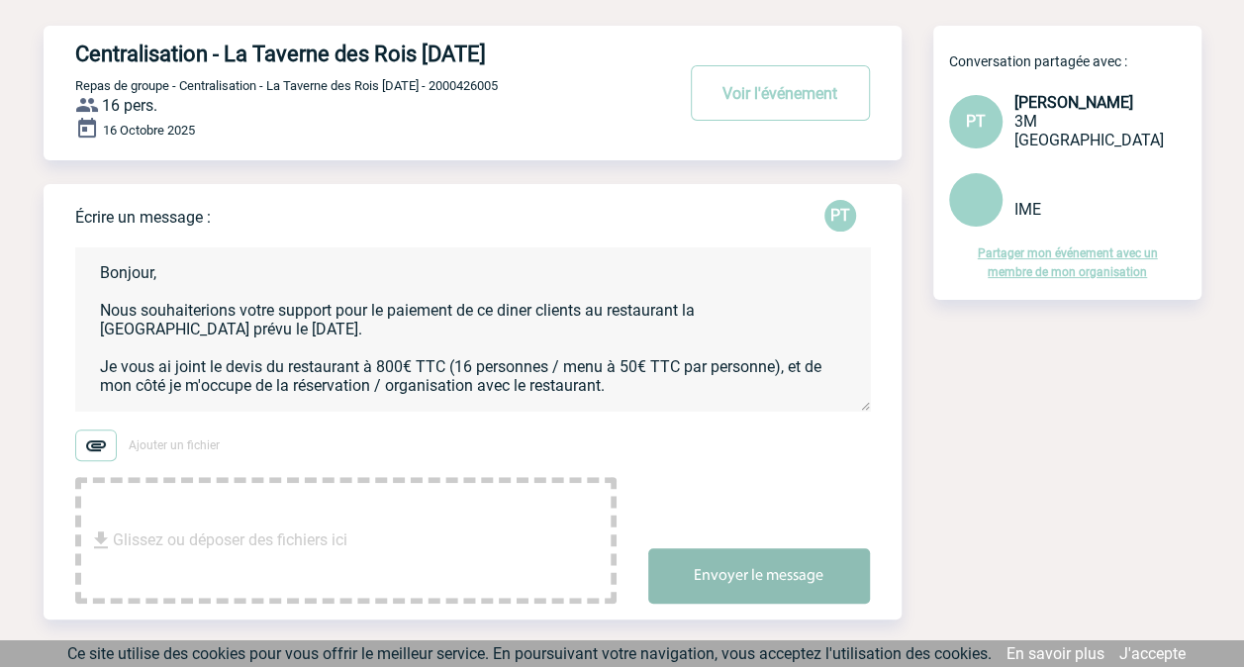
type textarea "Bonjour, Nous souhaiterions votre support pour le paiement de ce diner clients …"
click at [721, 576] on button "Envoyer le message" at bounding box center [759, 575] width 222 height 55
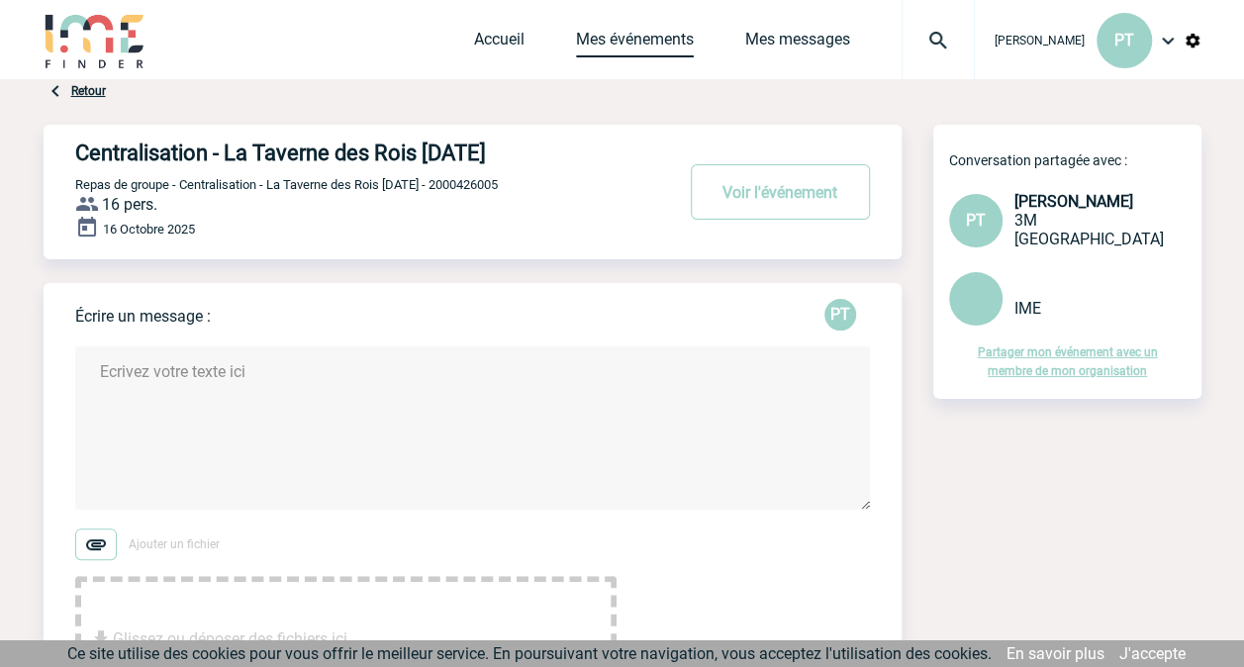
drag, startPoint x: 621, startPoint y: 40, endPoint x: 637, endPoint y: 55, distance: 23.1
click at [621, 40] on link "Mes événements" at bounding box center [635, 44] width 118 height 28
